Goal: Task Accomplishment & Management: Manage account settings

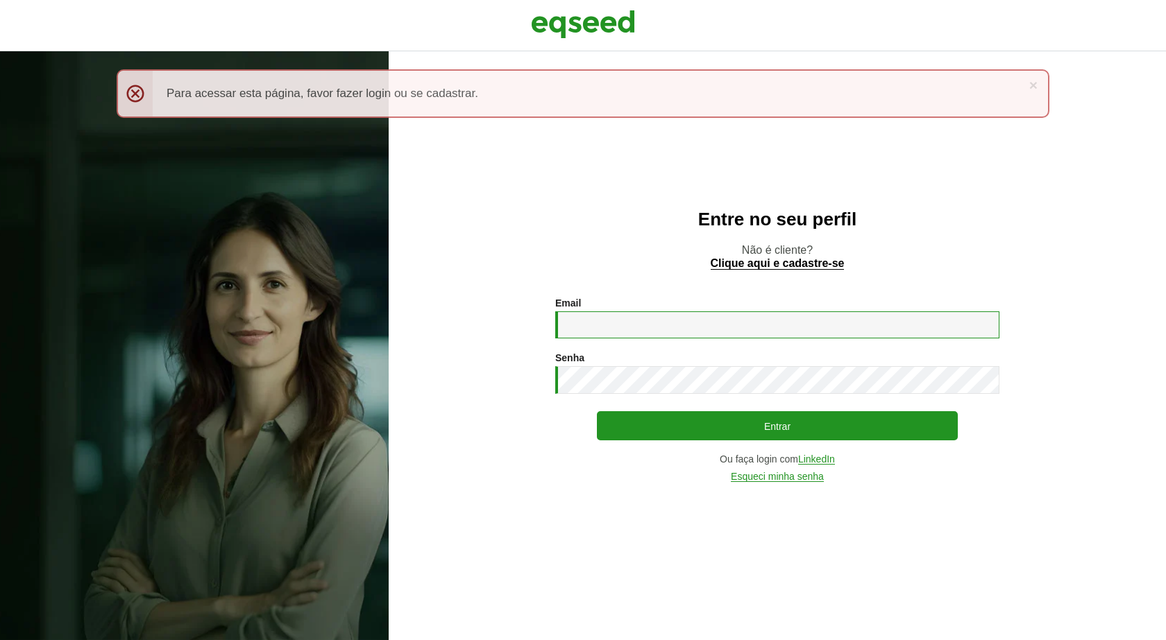
click at [686, 318] on input "Email *" at bounding box center [777, 325] width 444 height 27
type input "**********"
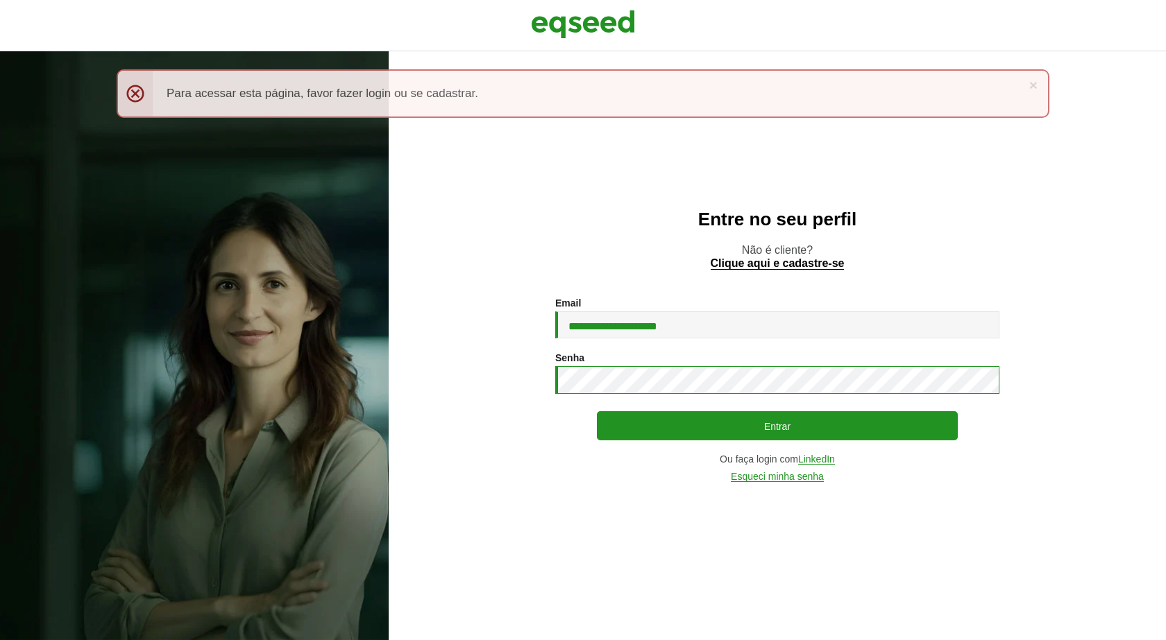
click at [597, 411] on button "Entrar" at bounding box center [777, 425] width 361 height 29
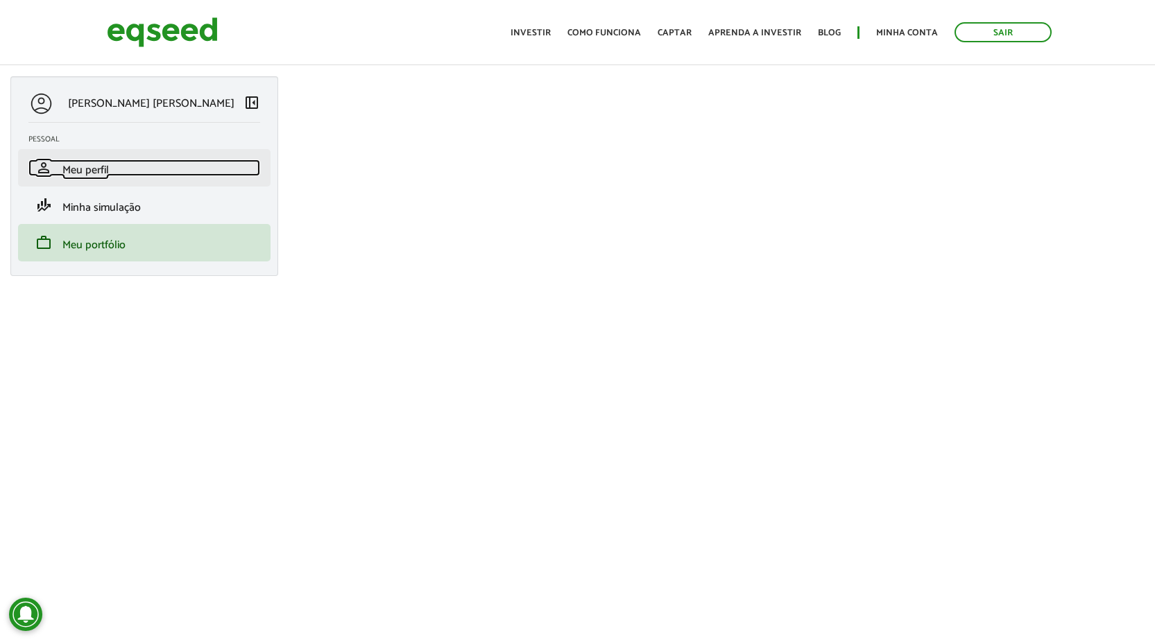
click at [103, 170] on span "Meu perfil" at bounding box center [85, 170] width 46 height 19
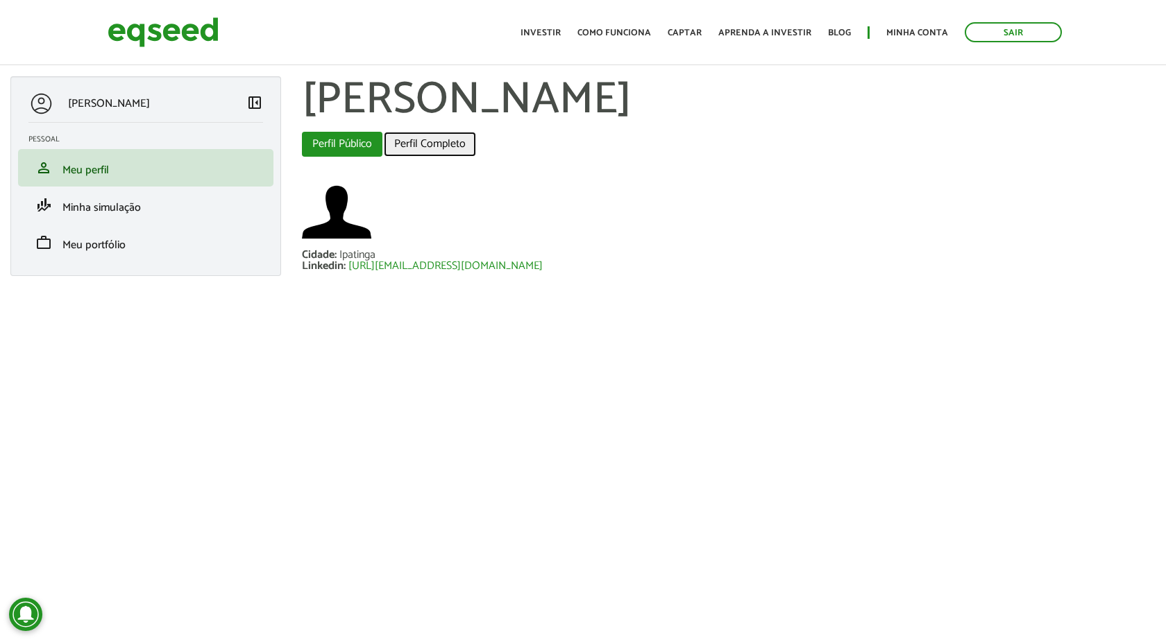
click at [432, 143] on link "Perfil Completo" at bounding box center [430, 144] width 92 height 25
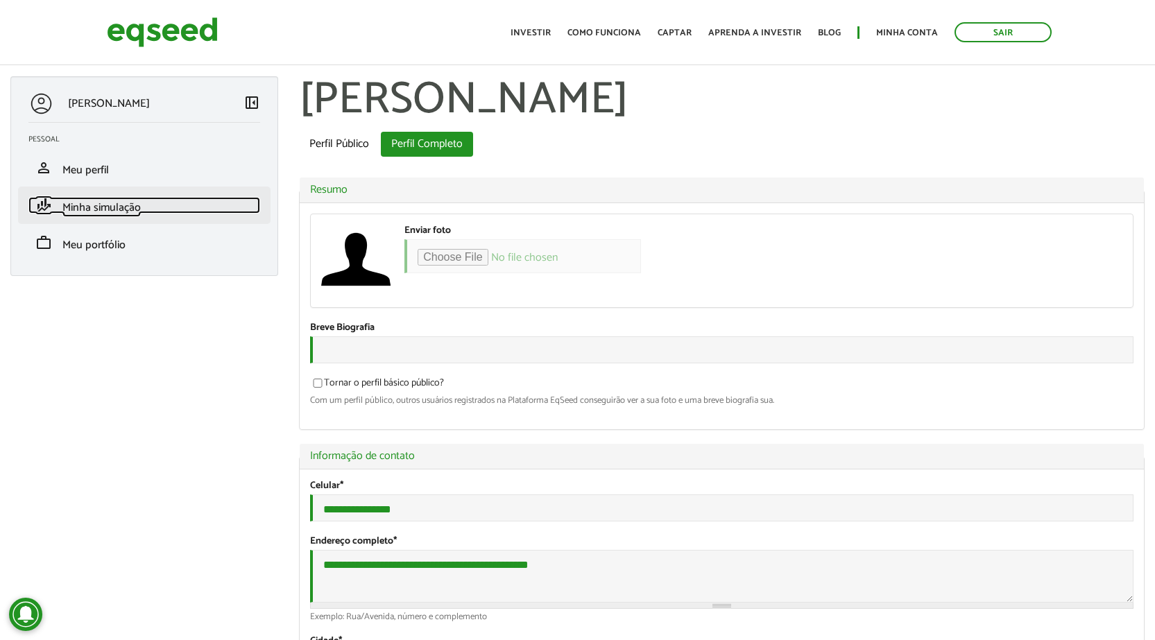
click at [95, 210] on span "Minha simulação" at bounding box center [101, 207] width 78 height 19
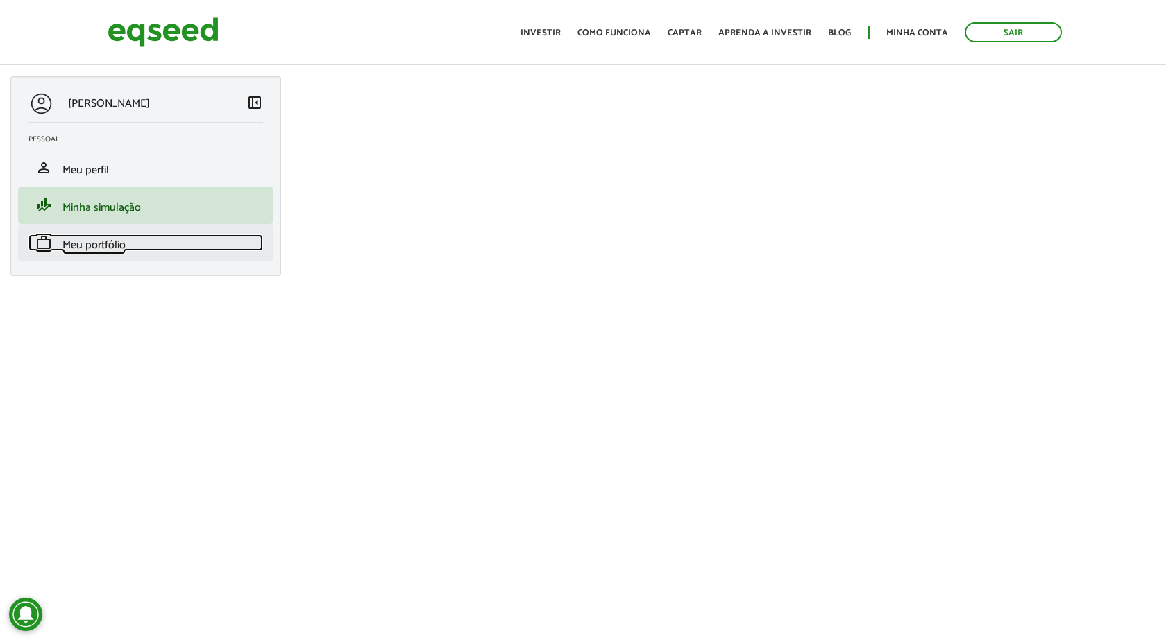
click at [93, 246] on span "Meu portfólio" at bounding box center [93, 245] width 63 height 19
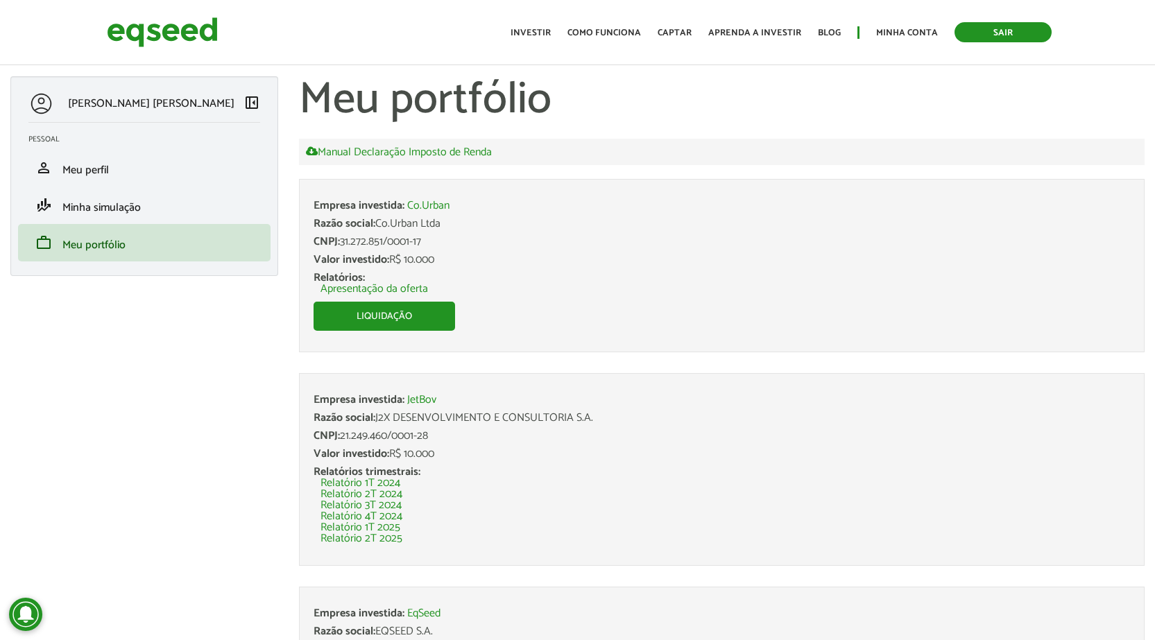
click at [1031, 35] on link "Sair" at bounding box center [1003, 32] width 97 height 20
